Goal: Communication & Community: Participate in discussion

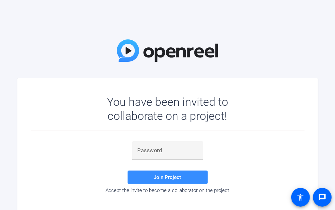
click at [262, 48] on div "You have been invited to collaborate on a project! Join Project Accept the invi…" at bounding box center [167, 105] width 335 height 210
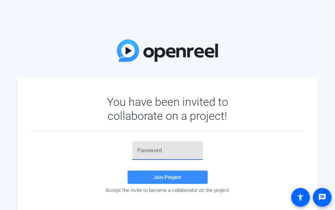
click at [144, 154] on input "text" at bounding box center [168, 151] width 60 height 8
paste input "UrzPeE"
type input "UrzPeE"
click at [158, 173] on span at bounding box center [168, 177] width 80 height 16
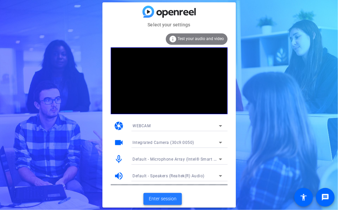
click at [158, 198] on span "Enter session" at bounding box center [163, 198] width 28 height 7
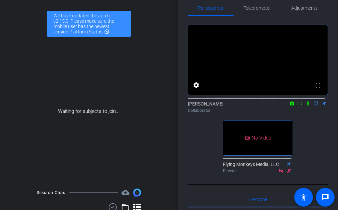
scroll to position [16, 0]
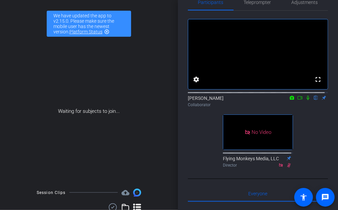
click at [298, 100] on icon at bounding box center [300, 98] width 5 height 5
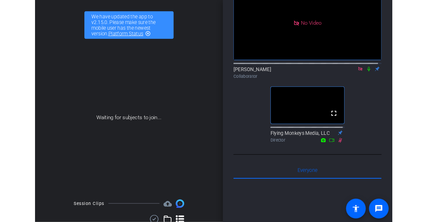
scroll to position [50, 0]
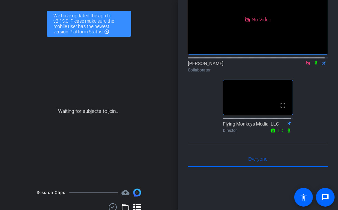
click at [314, 65] on icon at bounding box center [316, 63] width 5 height 5
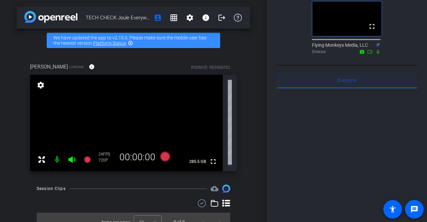
scroll to position [220, 0]
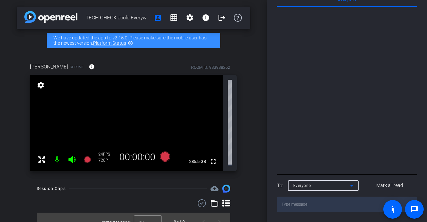
click at [335, 189] on div "Everyone" at bounding box center [322, 185] width 57 height 8
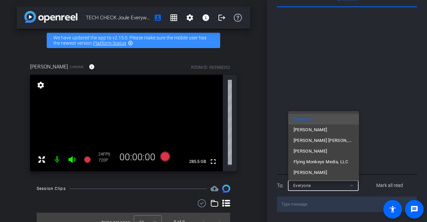
click at [335, 189] on div at bounding box center [213, 111] width 427 height 222
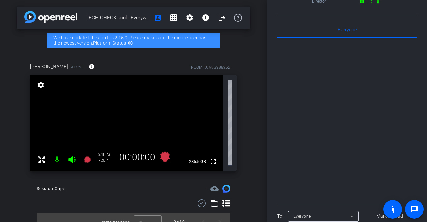
scroll to position [179, 0]
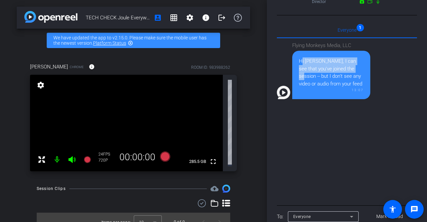
drag, startPoint x: 355, startPoint y: 77, endPoint x: 295, endPoint y: 70, distance: 59.9
click at [295, 70] on div "Hi [PERSON_NAME], I can see that you've joined the session -- but I don't see a…" at bounding box center [332, 75] width 78 height 48
copy div "Hi [PERSON_NAME], I can see that you've joined the session"
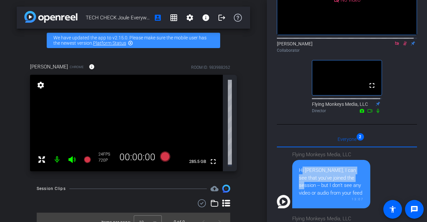
scroll to position [68, 0]
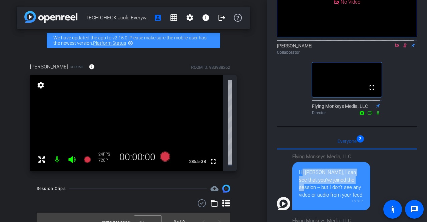
click at [335, 48] on icon at bounding box center [406, 45] width 4 height 4
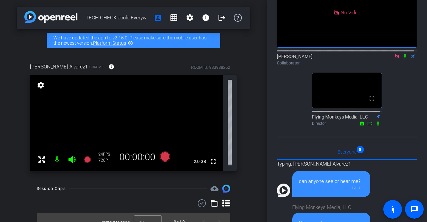
scroll to position [58, 0]
click at [335, 58] on icon at bounding box center [405, 55] width 5 height 5
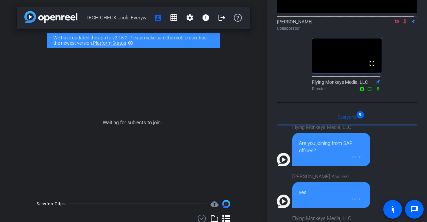
scroll to position [129, 0]
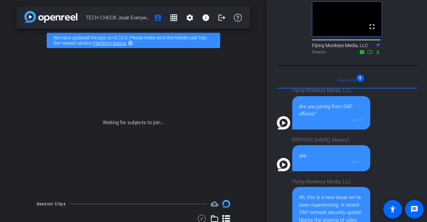
click at [335, 143] on div "Flying Monkeys Media, LLC Hi [PERSON_NAME], I can see that you've joined the se…" at bounding box center [347, 171] width 140 height 165
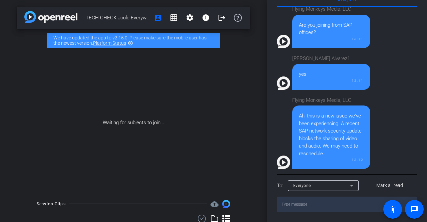
click at [321, 204] on textarea at bounding box center [347, 204] width 140 height 15
type textarea "Need to move to [DATE]"
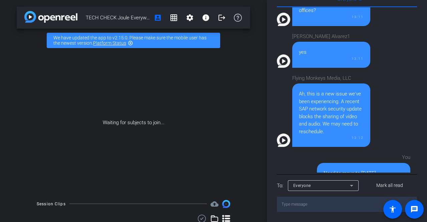
scroll to position [357, 0]
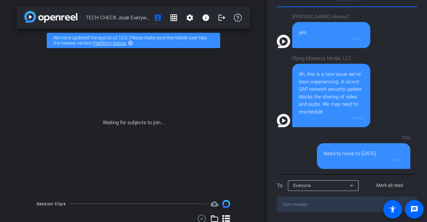
click at [335, 28] on div "[PERSON_NAME] Alvarez1 yes 13:11" at bounding box center [344, 29] width 134 height 38
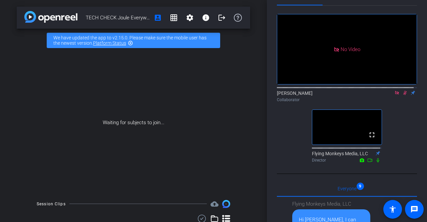
scroll to position [0, 0]
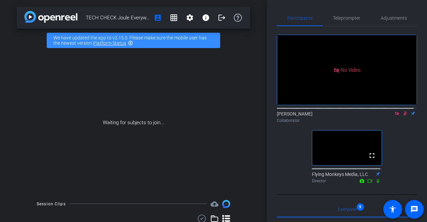
click at [335, 116] on icon at bounding box center [406, 114] width 4 height 4
